Goal: Task Accomplishment & Management: Manage account settings

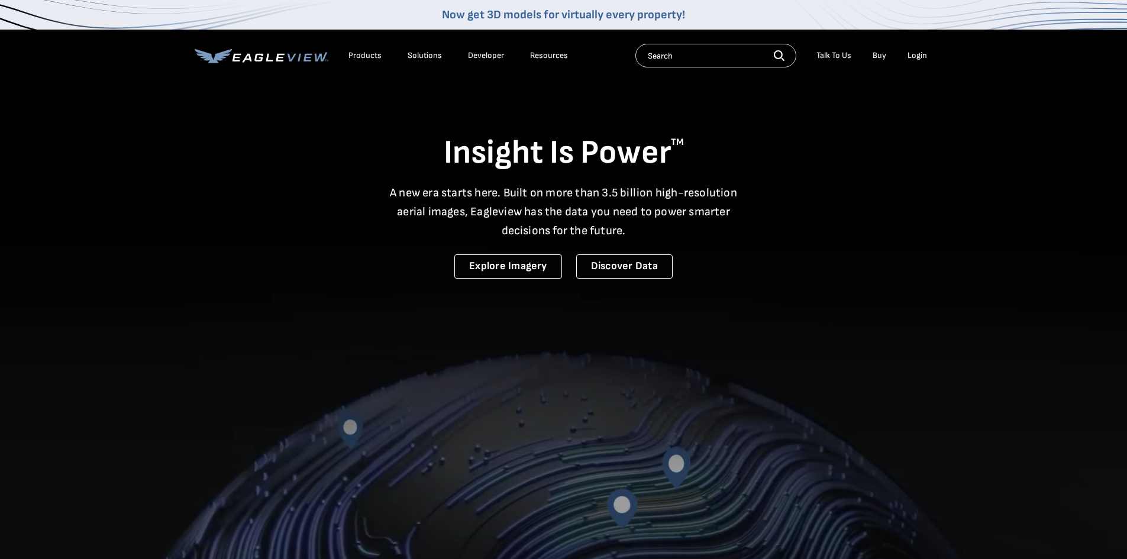
click at [916, 53] on div "Login" at bounding box center [918, 55] width 20 height 11
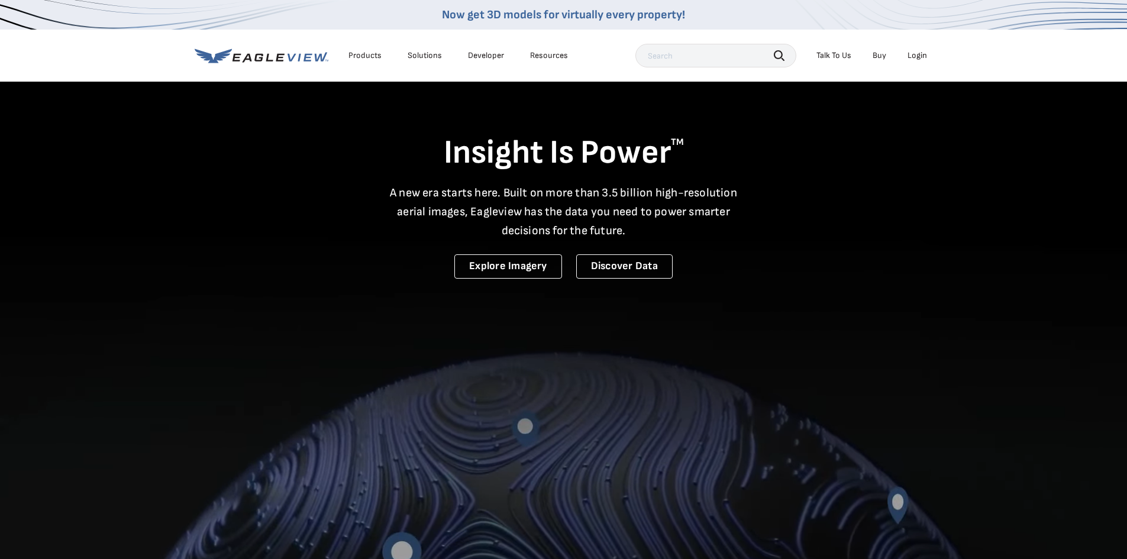
click at [917, 53] on div "Login" at bounding box center [918, 55] width 20 height 11
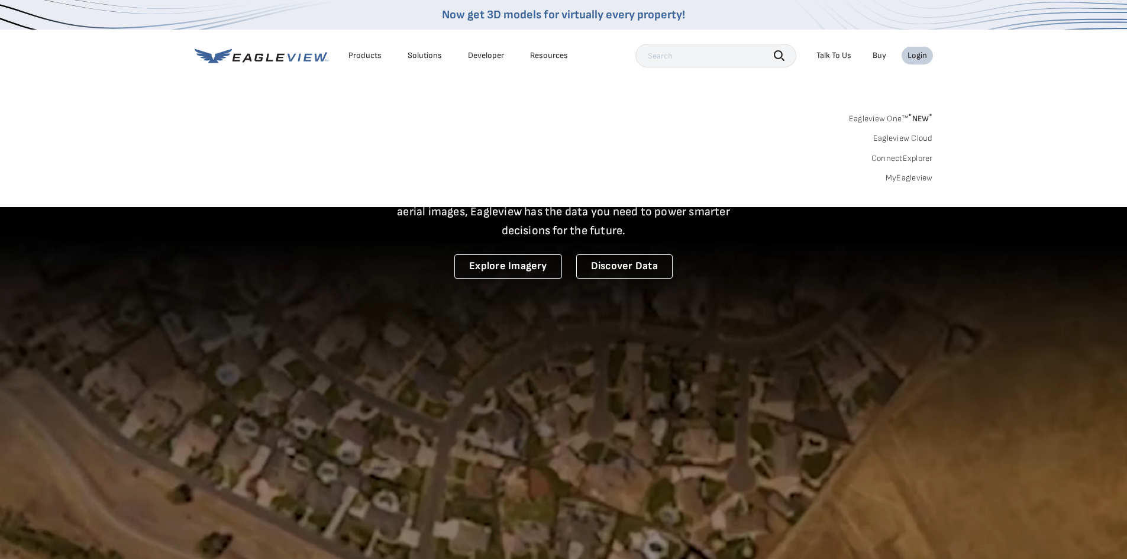
click at [920, 179] on link "MyEagleview" at bounding box center [909, 178] width 47 height 11
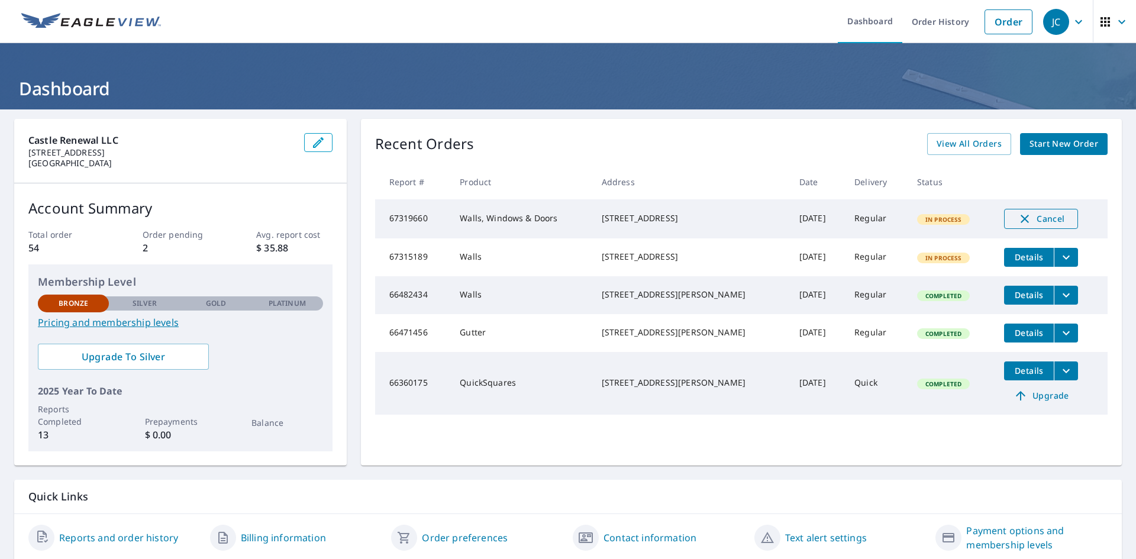
click at [1018, 217] on icon "button" at bounding box center [1025, 219] width 14 height 14
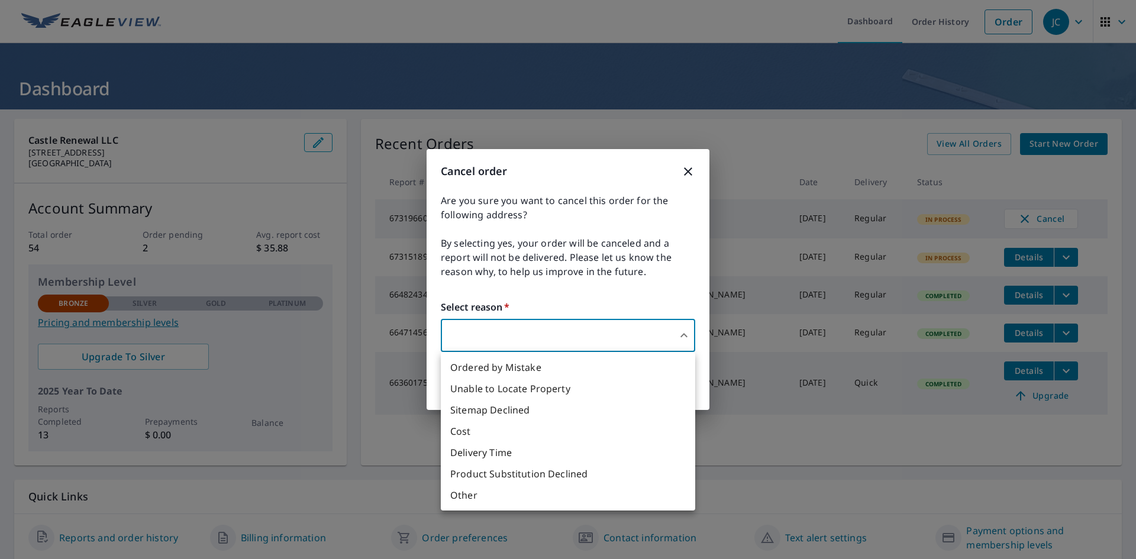
click at [685, 330] on body "JC JC Dashboard Order History Order JC Dashboard Castle Renewal LLC 3079 Sentin…" at bounding box center [568, 279] width 1136 height 559
click at [627, 368] on li "Ordered by Mistake" at bounding box center [568, 367] width 255 height 21
type input "30"
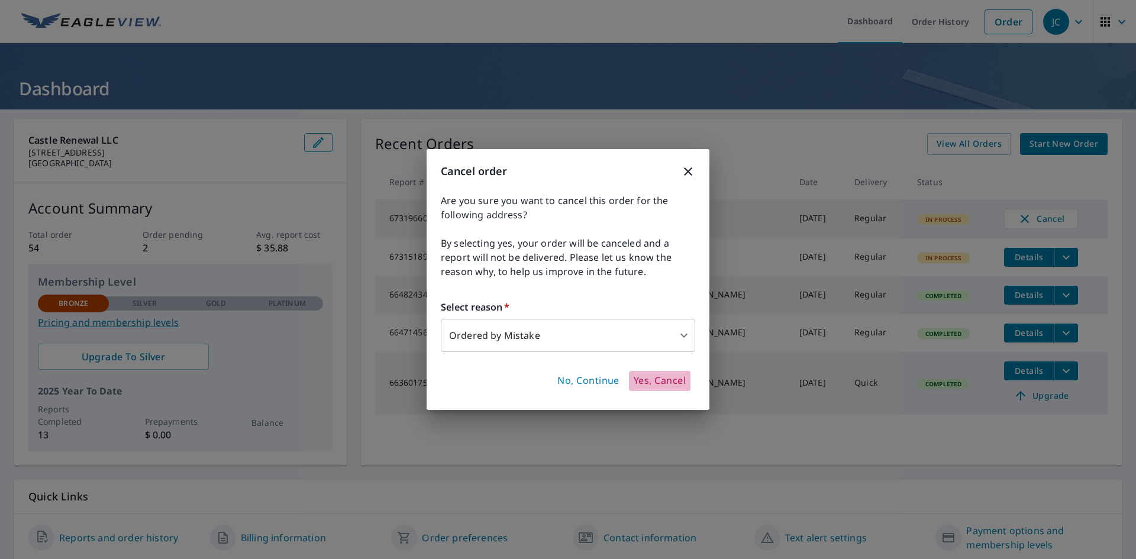
click at [665, 379] on span "Yes, Cancel" at bounding box center [660, 381] width 52 height 13
